Goal: Task Accomplishment & Management: Manage account settings

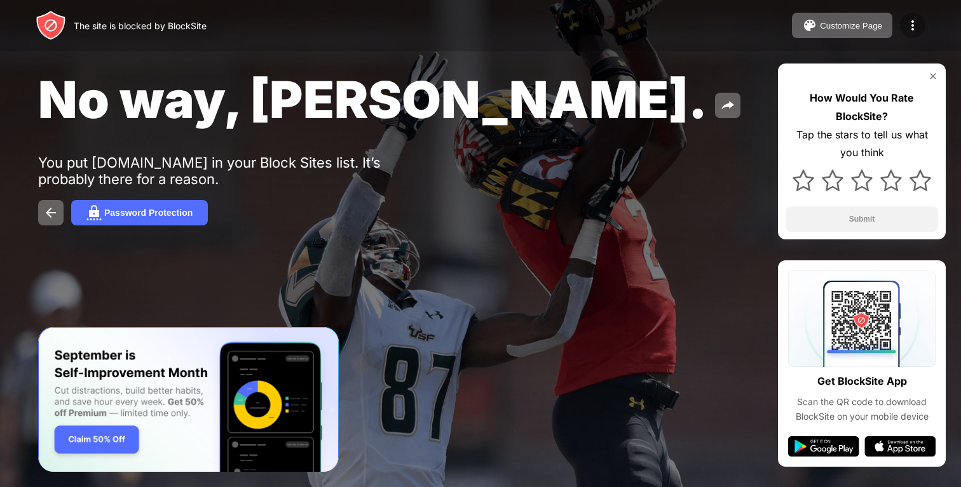
click at [910, 27] on img at bounding box center [912, 25] width 15 height 15
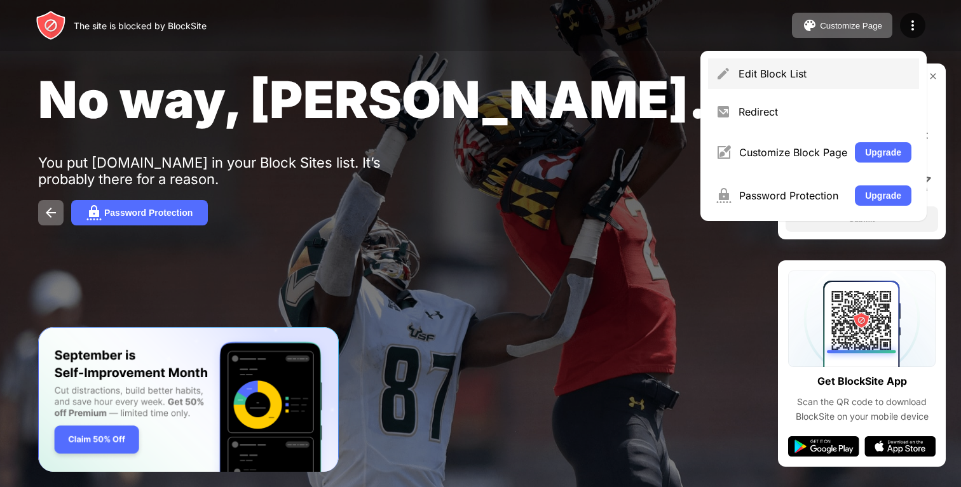
click at [831, 81] on div "Edit Block List" at bounding box center [813, 73] width 211 height 30
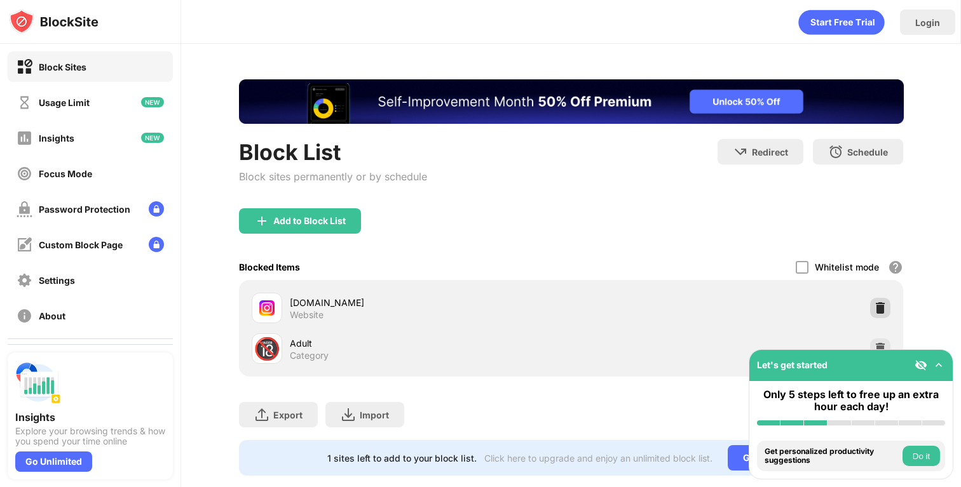
click at [877, 304] on img at bounding box center [880, 308] width 13 height 13
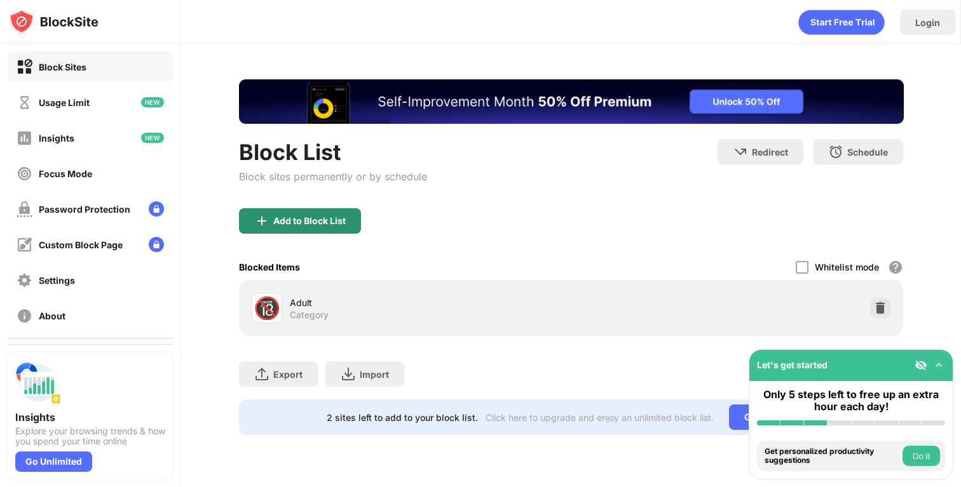
click at [269, 220] on div "Add to Block List" at bounding box center [300, 220] width 122 height 25
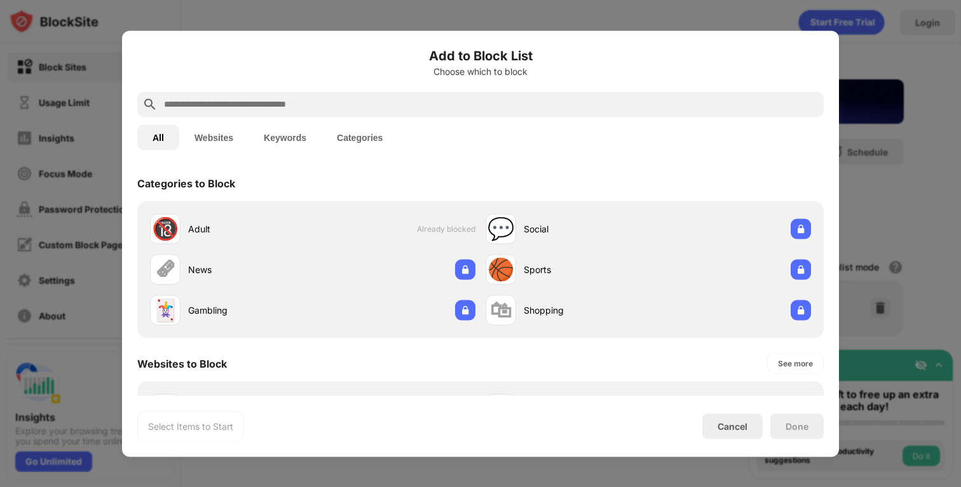
click at [224, 143] on button "Websites" at bounding box center [213, 137] width 69 height 25
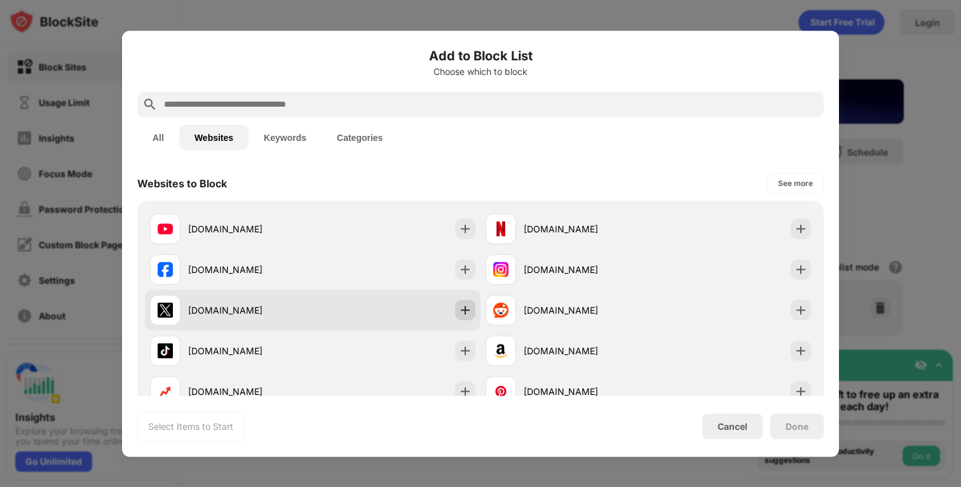
click at [457, 313] on div at bounding box center [465, 310] width 20 height 20
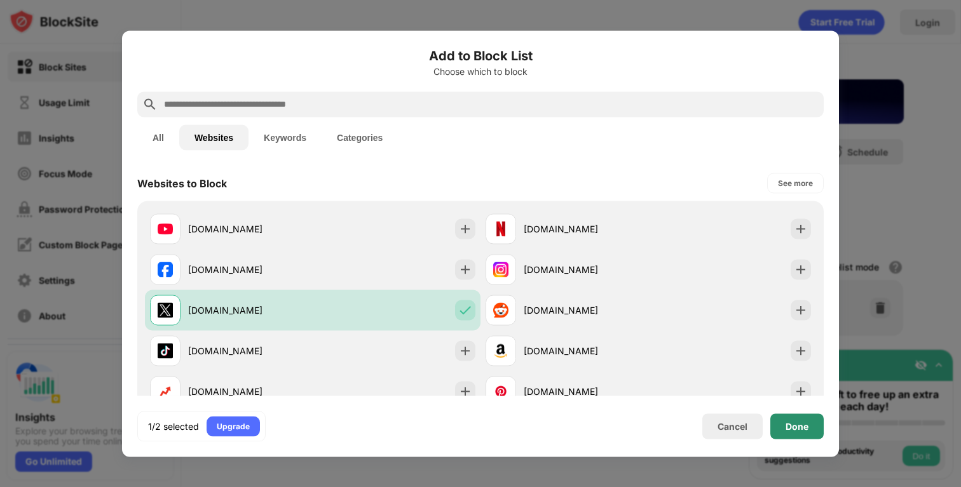
click at [803, 425] on div "Done" at bounding box center [796, 426] width 23 height 10
